Goal: Check status: Check status

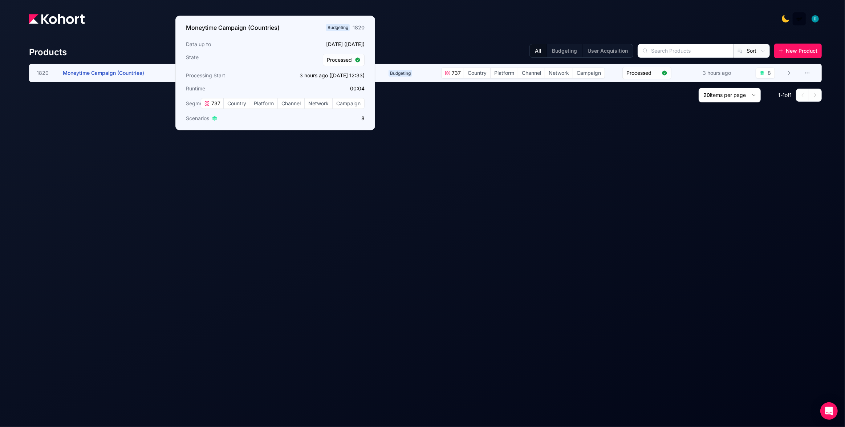
click at [97, 73] on span "Moneytime Campaign (Countries)" at bounding box center [103, 73] width 81 height 6
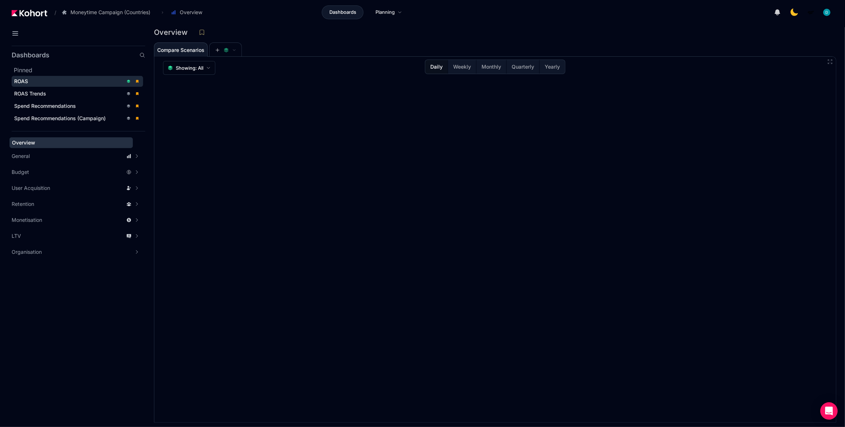
click at [52, 80] on div "ROAS" at bounding box center [68, 81] width 109 height 7
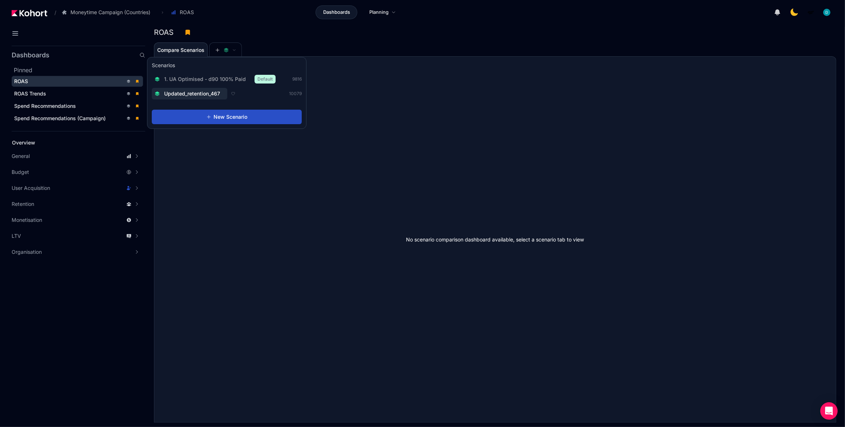
click at [220, 80] on span "1. UA Optimised - d90 100% Paid" at bounding box center [205, 79] width 82 height 7
